Goal: Complete application form

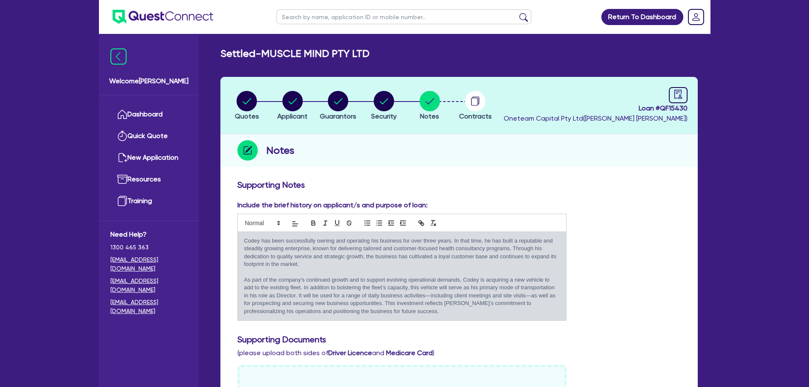
scroll to position [42, 0]
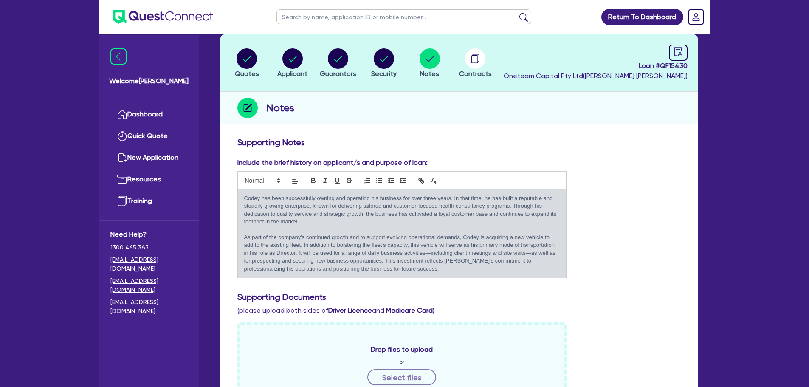
click at [353, 18] on input "text" at bounding box center [403, 16] width 255 height 15
type input "[PERSON_NAME]"
click button "submit" at bounding box center [524, 19] width 14 height 12
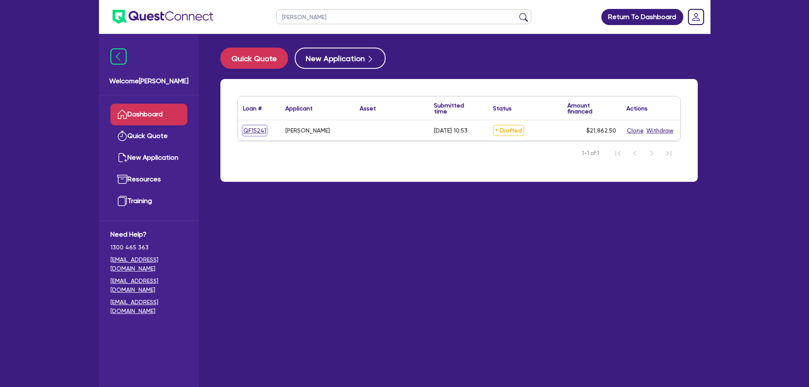
click at [255, 130] on link "QF15241" at bounding box center [255, 131] width 24 height 10
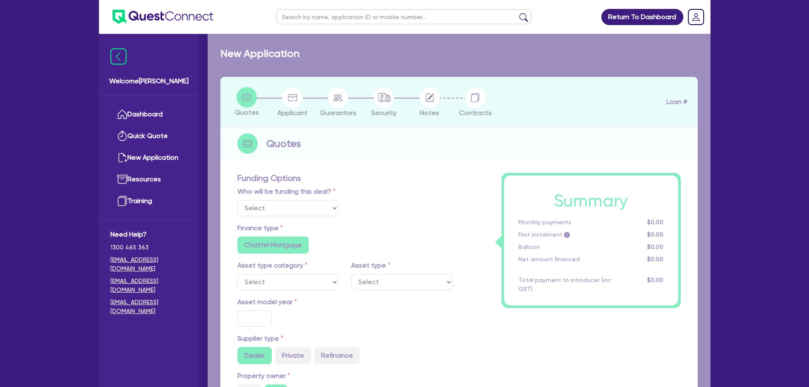
select select "Other"
radio input "false"
type input "21,208"
type input "4"
type input "874.5"
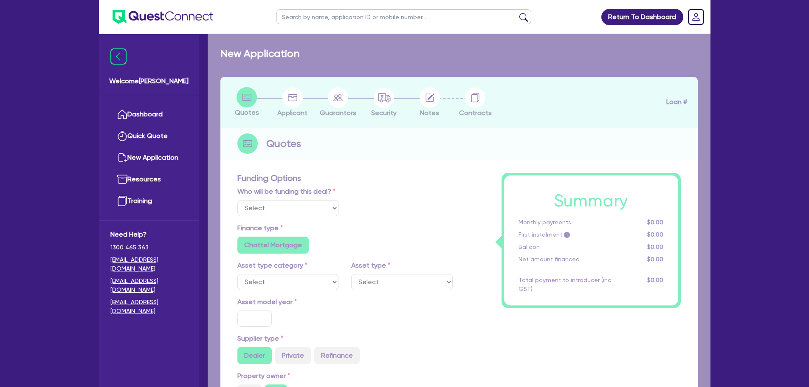
type input "8.99"
radio input "true"
radio input "false"
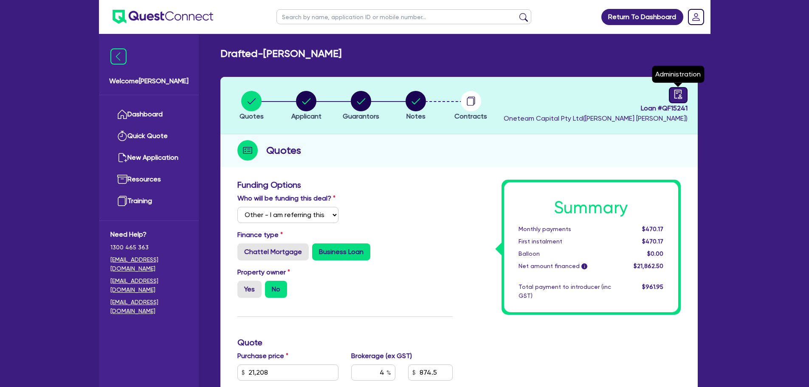
click at [677, 91] on icon "audit" at bounding box center [677, 94] width 9 height 9
select select "DRAFTED_AMENDED"
select select "Other"
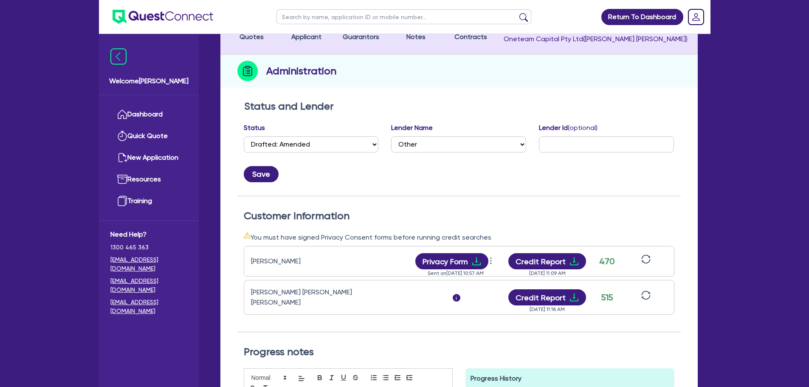
scroll to position [170, 0]
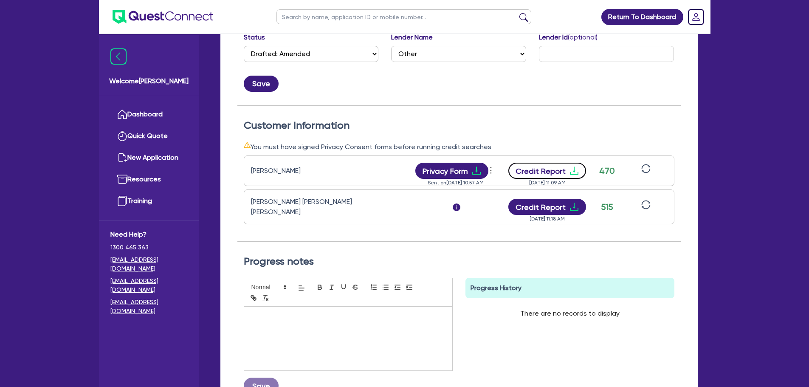
click at [557, 170] on button "Credit Report" at bounding box center [547, 171] width 78 height 16
click at [560, 203] on button "Credit Report" at bounding box center [547, 207] width 78 height 16
click at [647, 169] on icon "sync" at bounding box center [645, 168] width 9 height 9
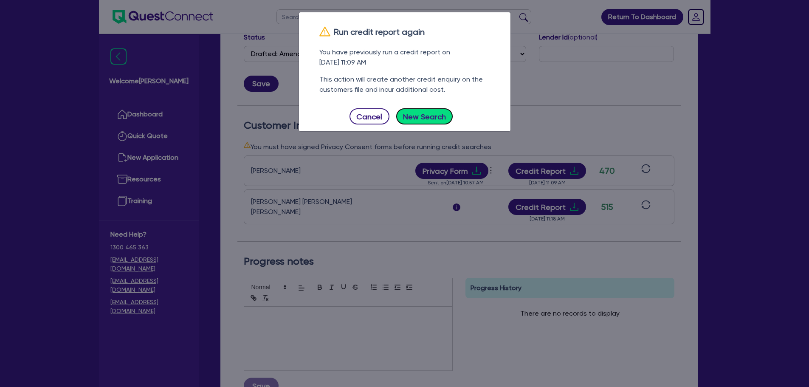
click at [421, 121] on button "New Search" at bounding box center [424, 116] width 57 height 16
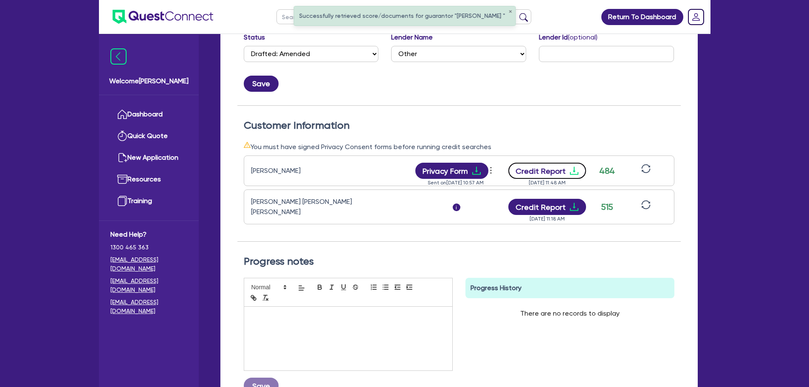
click at [561, 172] on button "Credit Report" at bounding box center [547, 171] width 78 height 16
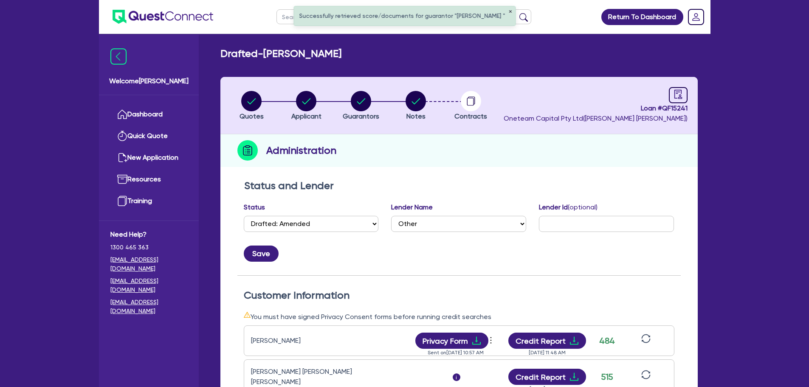
click at [508, 11] on button "✕" at bounding box center [509, 12] width 3 height 4
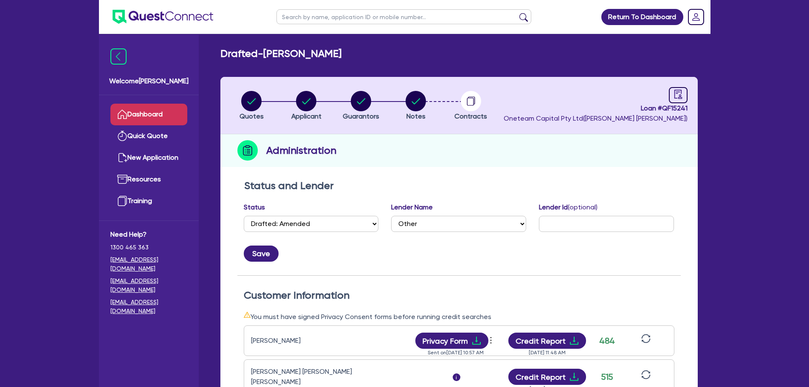
click at [156, 112] on link "Dashboard" at bounding box center [148, 115] width 77 height 22
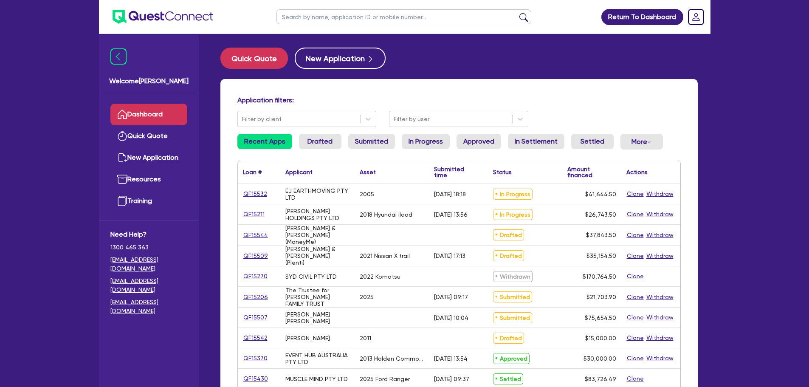
click at [373, 21] on input "text" at bounding box center [403, 16] width 255 height 15
type input "toll"
click at [517, 13] on button "submit" at bounding box center [524, 19] width 14 height 12
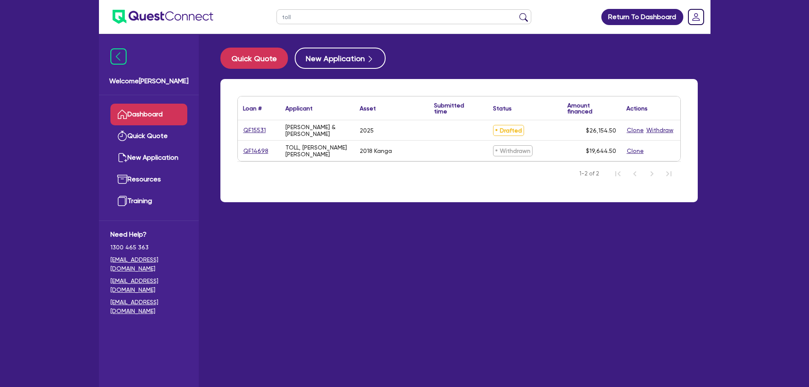
click at [249, 124] on div "QF15531" at bounding box center [259, 130] width 42 height 20
click at [250, 128] on link "QF15531" at bounding box center [254, 130] width 23 height 10
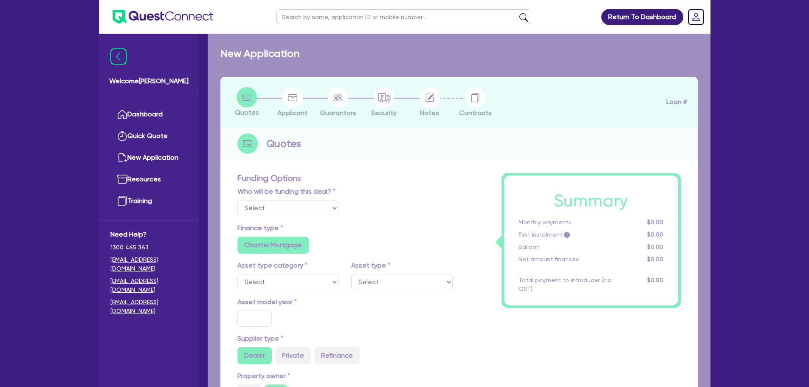
select select "Other"
select select "CARS_AND_LIGHT_TRUCKS"
type input "2025"
type input "31,900"
type input "6,400"
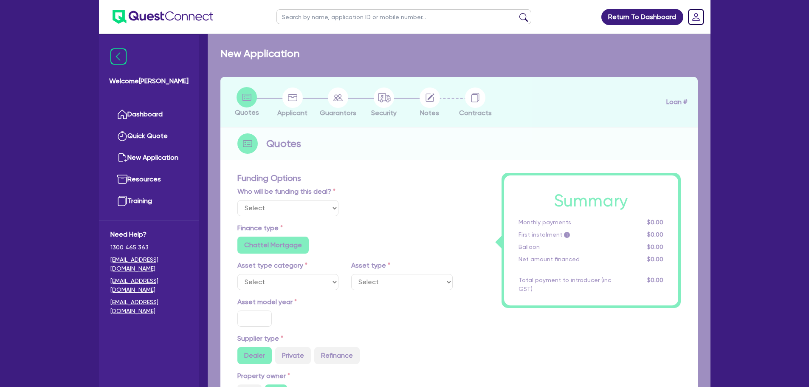
type input "4"
type input "1,046.18"
type input "12"
radio input "true"
radio input "false"
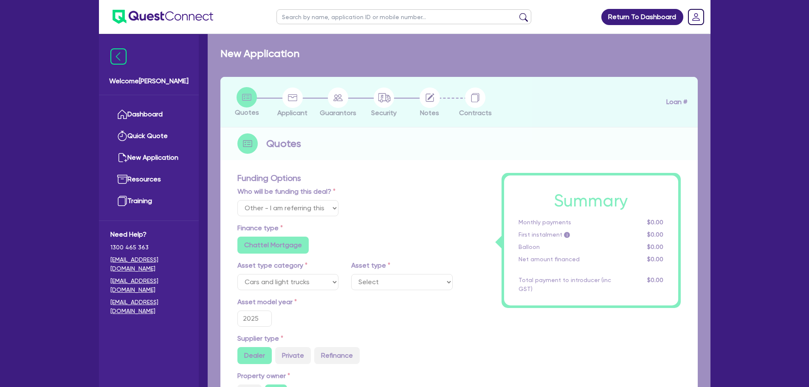
select select "PASSENGER_VEHICLES"
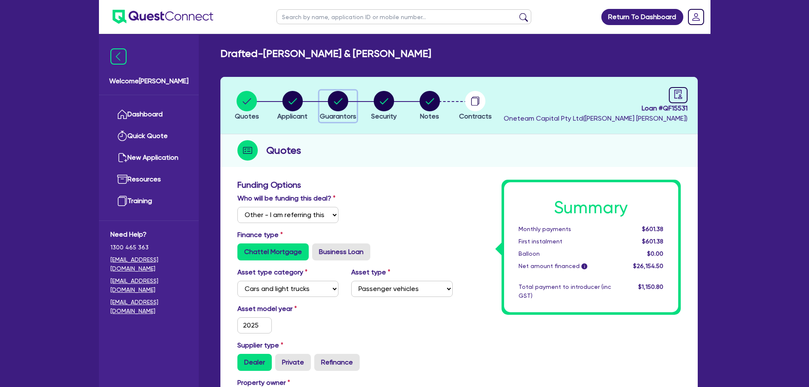
click at [342, 106] on circle "button" at bounding box center [338, 101] width 20 height 20
select select "MR"
select select "VIC"
select select "SINGLE"
select select "MR"
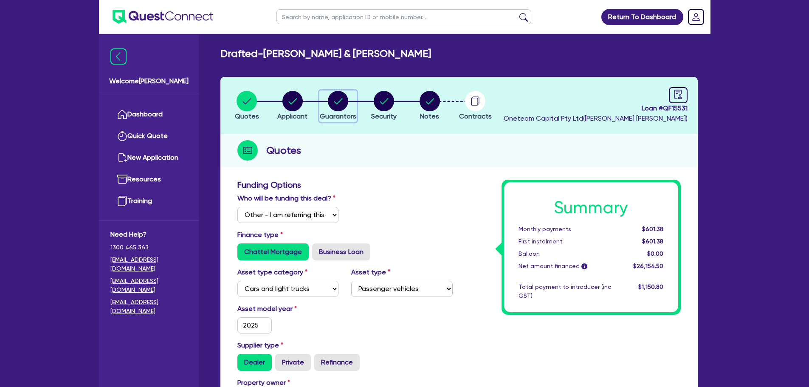
select select "VIC"
select select "SINGLE"
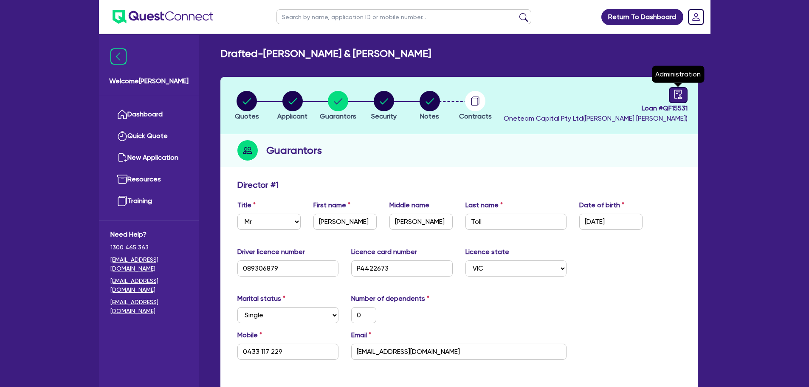
click at [672, 91] on div at bounding box center [678, 95] width 19 height 16
select select "DRAFTED_NEW"
select select "Other"
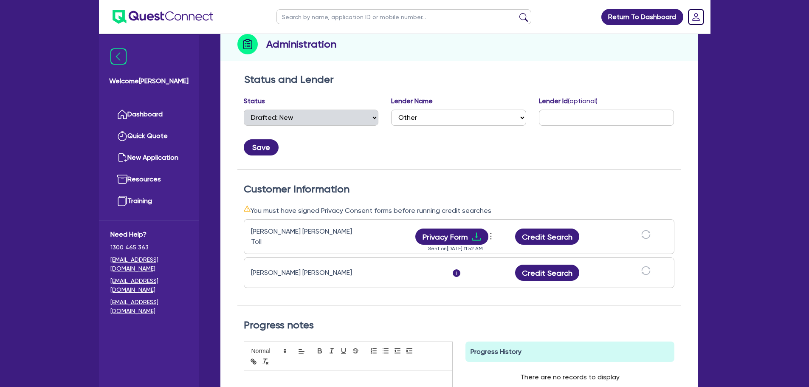
scroll to position [170, 0]
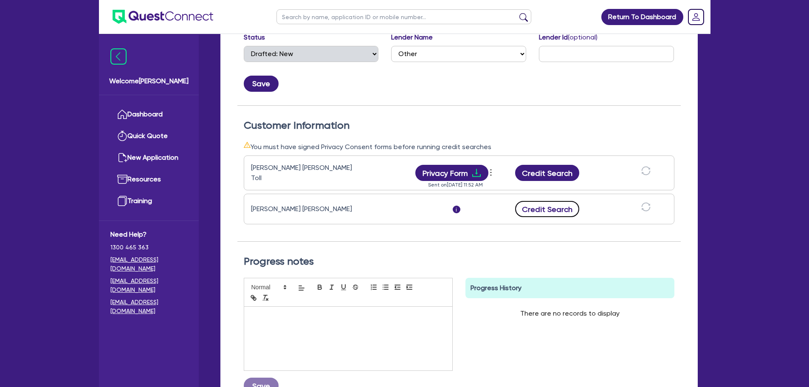
click at [553, 208] on button "Credit Search" at bounding box center [547, 209] width 65 height 16
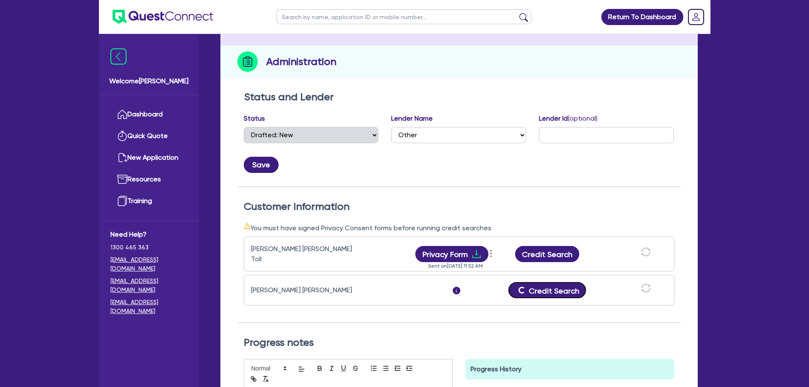
scroll to position [0, 0]
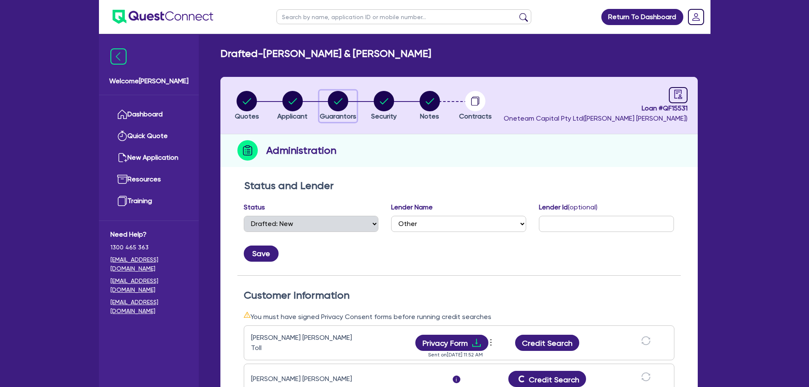
click at [334, 107] on circle "button" at bounding box center [338, 101] width 20 height 20
select select "MR"
select select "VIC"
select select "SINGLE"
select select "MR"
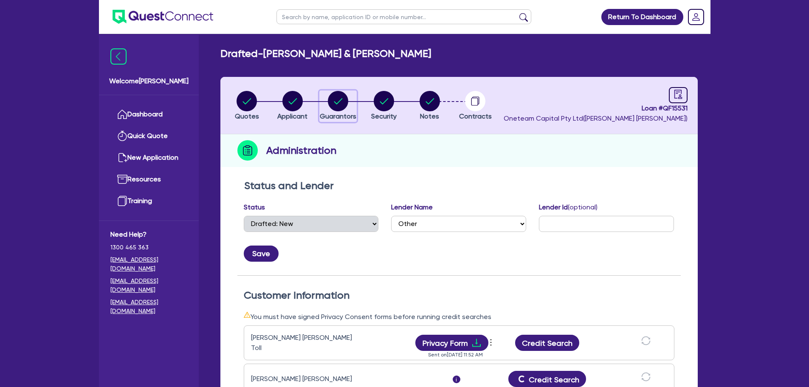
select select "VIC"
select select "SINGLE"
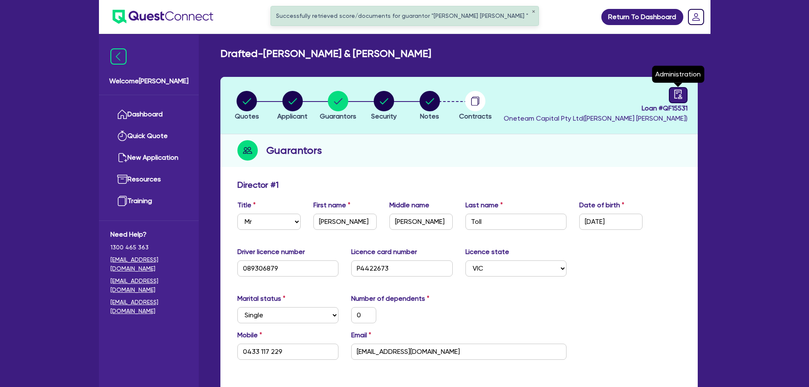
click at [673, 95] on div at bounding box center [678, 95] width 19 height 16
select select "DRAFTED_NEW"
select select "Other"
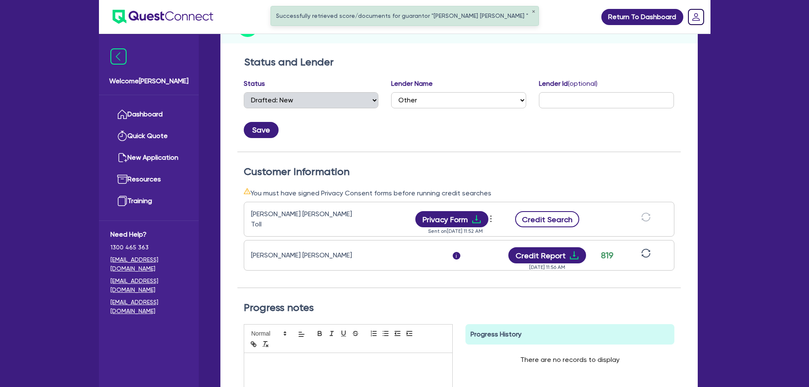
scroll to position [127, 0]
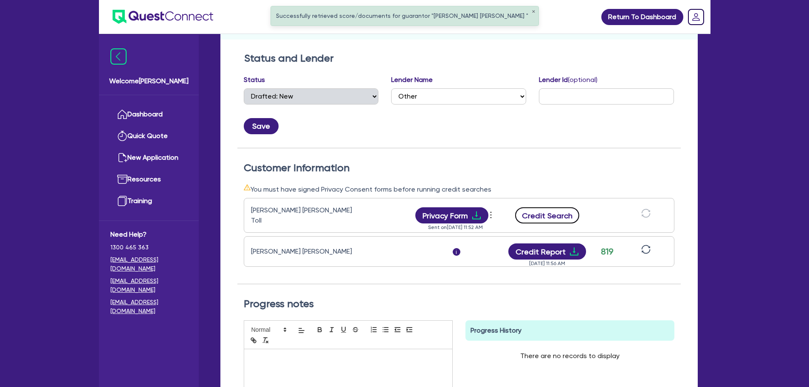
click at [547, 214] on button "Credit Search" at bounding box center [547, 215] width 65 height 16
click at [546, 248] on button "Credit Report" at bounding box center [547, 251] width 78 height 16
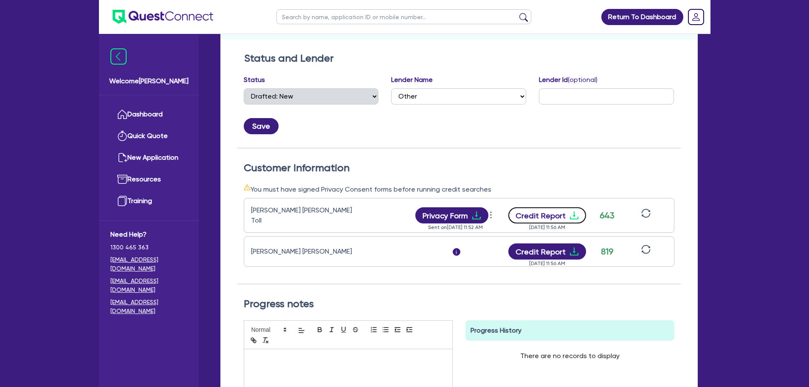
click at [540, 212] on button "Credit Report" at bounding box center [547, 215] width 78 height 16
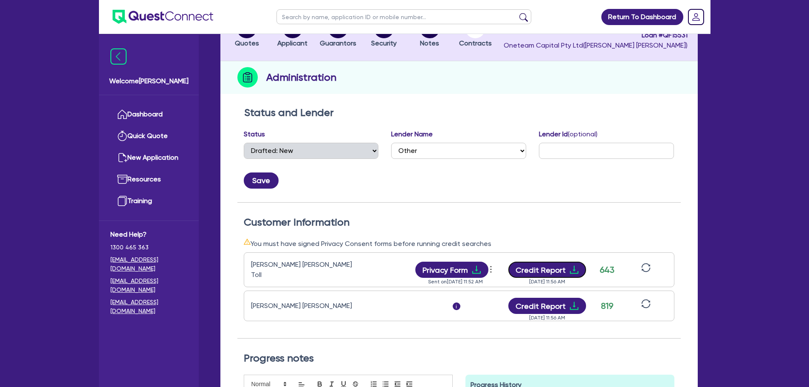
scroll to position [0, 0]
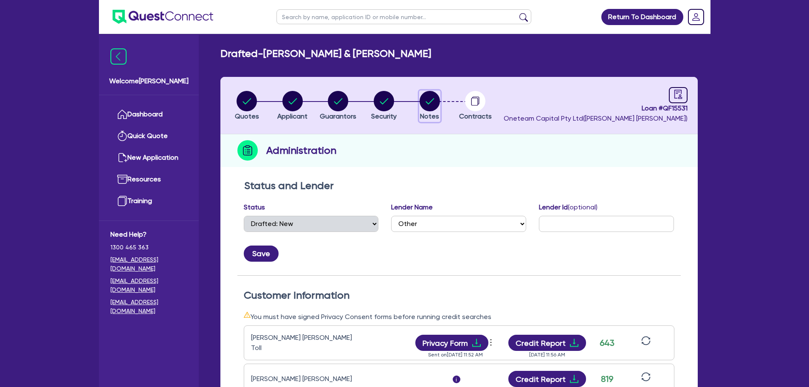
click at [429, 103] on icon "button" at bounding box center [429, 101] width 8 height 6
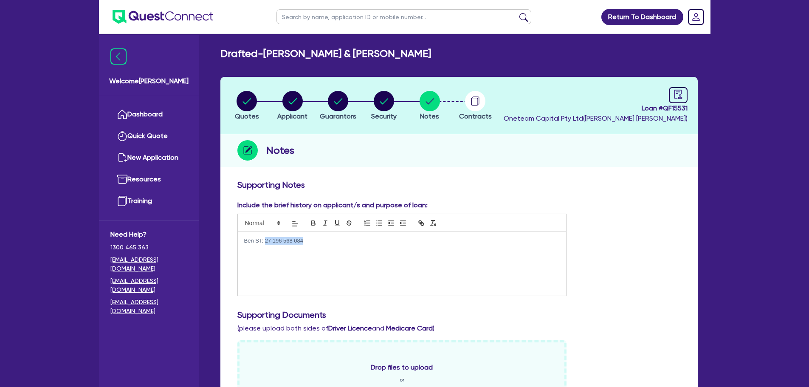
drag, startPoint x: 299, startPoint y: 239, endPoint x: 266, endPoint y: 241, distance: 33.6
click at [266, 241] on p "Ben ST: 27 196 568 084" at bounding box center [402, 241] width 316 height 8
copy p "27 196 568 084"
click at [247, 101] on circle "button" at bounding box center [247, 101] width 20 height 20
select select "Other"
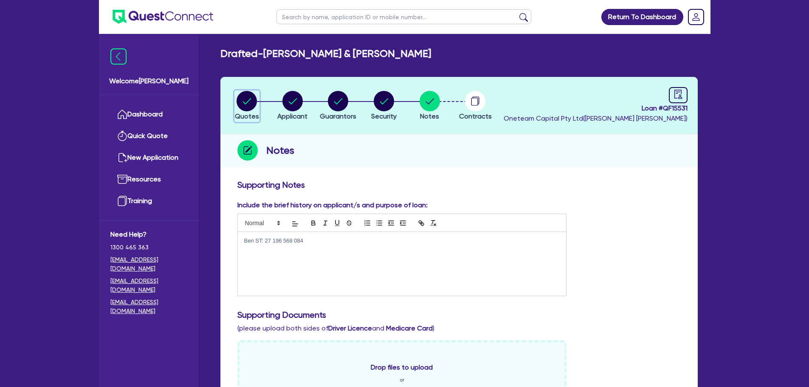
select select "CARS_AND_LIGHT_TRUCKS"
select select "PASSENGER_VEHICLES"
